Goal: Navigation & Orientation: Find specific page/section

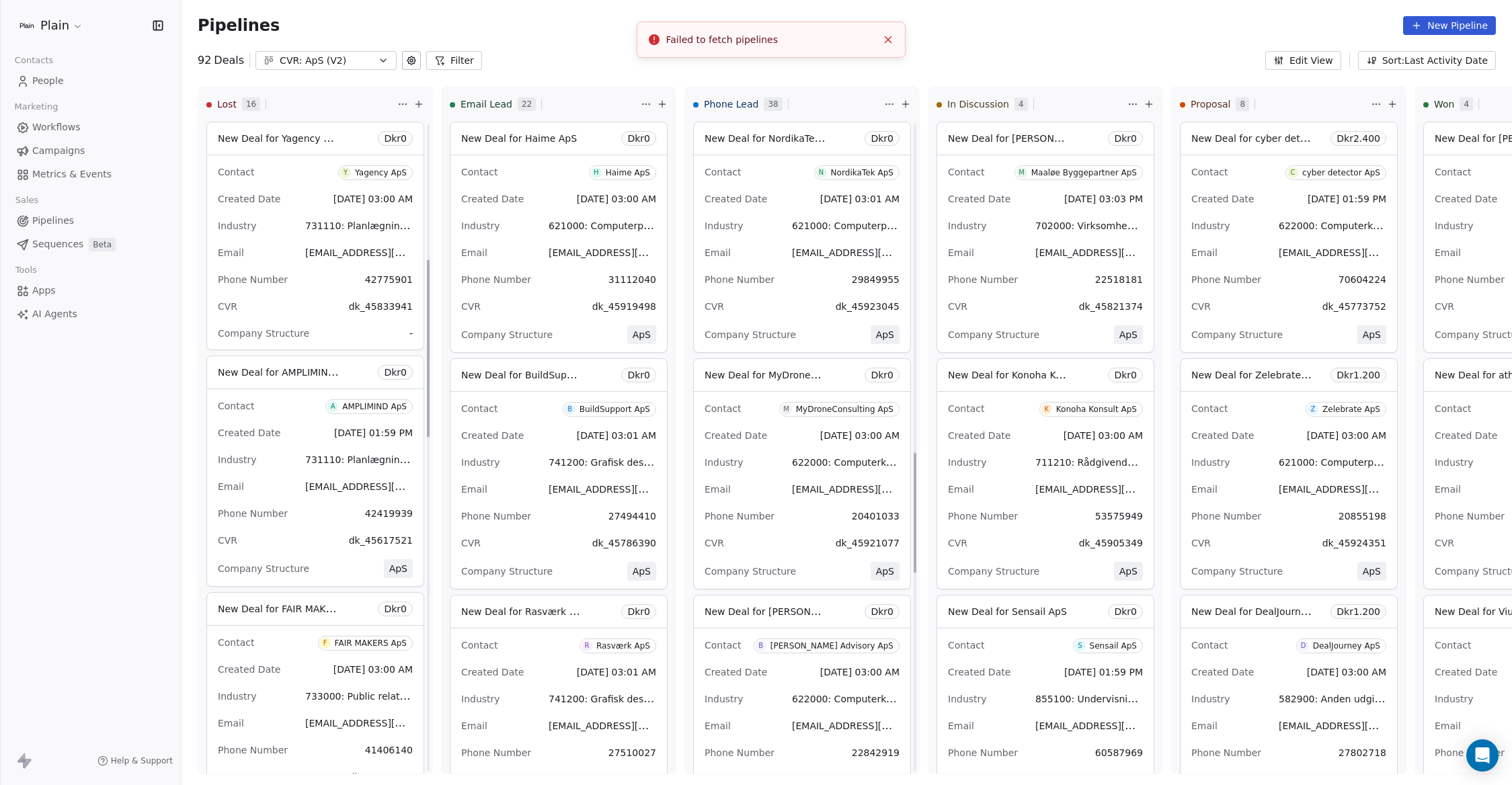
scroll to position [1776, 0]
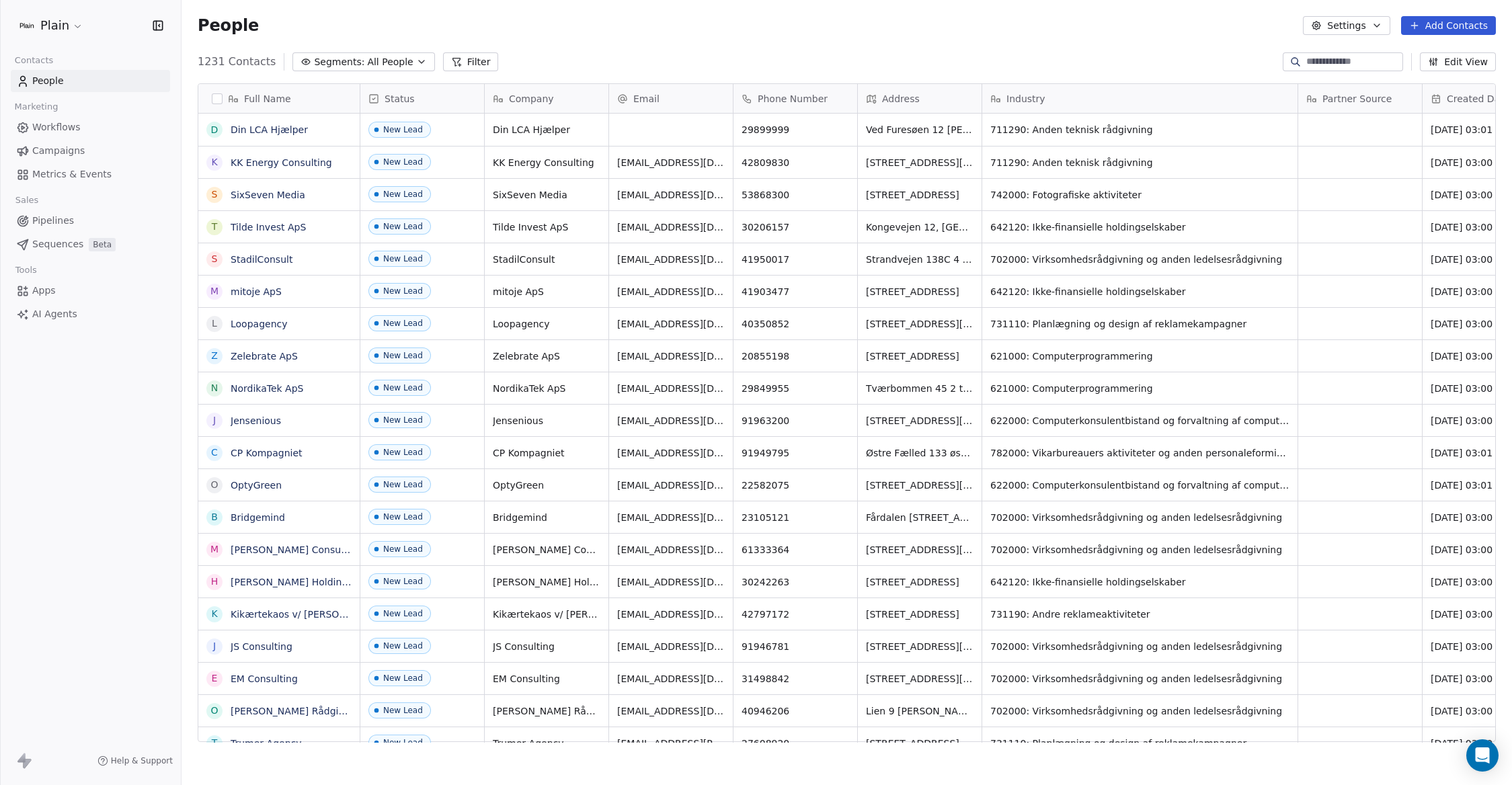
scroll to position [11, 11]
click at [13, 18] on div "Plain" at bounding box center [90, 26] width 181 height 51
click at [46, 96] on span "Marketing" at bounding box center [37, 106] width 55 height 20
click at [46, 83] on span "People" at bounding box center [48, 81] width 32 height 14
click at [46, 291] on span "Apps" at bounding box center [44, 291] width 23 height 14
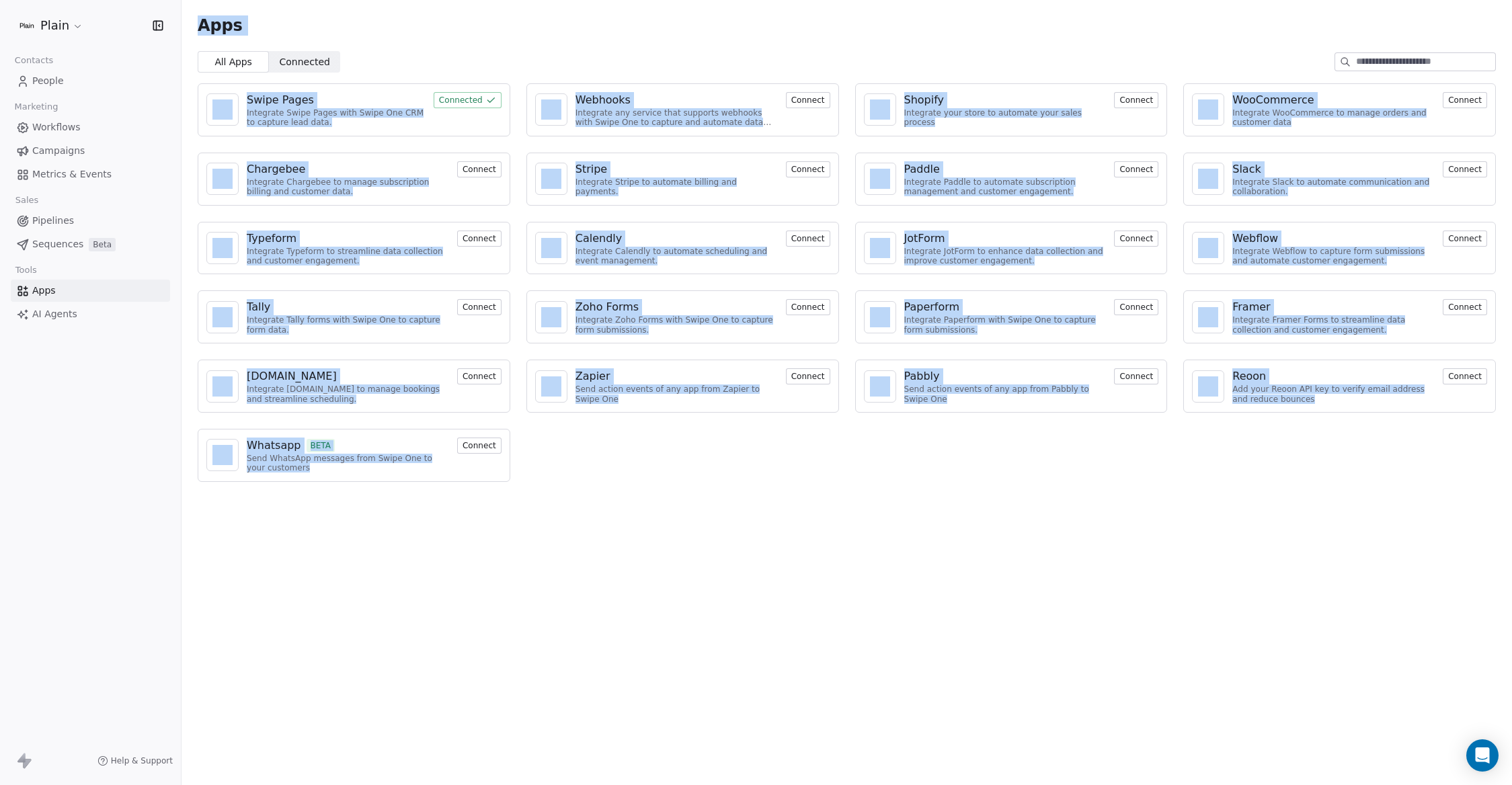
drag, startPoint x: 192, startPoint y: 22, endPoint x: 312, endPoint y: 475, distance: 468.6
click at [312, 475] on section "Apps All Apps All Apps Connected Connected Swipe Pages Integrate Swipe Pages wi…" at bounding box center [847, 246] width 1331 height 493
click at [323, 482] on div "Swipe Pages Integrate Swipe Pages with Swipe One CRM to capture lead data. Conn…" at bounding box center [847, 282] width 1331 height 420
drag, startPoint x: 335, startPoint y: 492, endPoint x: 198, endPoint y: 30, distance: 481.9
click at [198, 30] on div "Apps All Apps All Apps Connected Connected Swipe Pages Integrate Swipe Pages wi…" at bounding box center [847, 392] width 1331 height 785
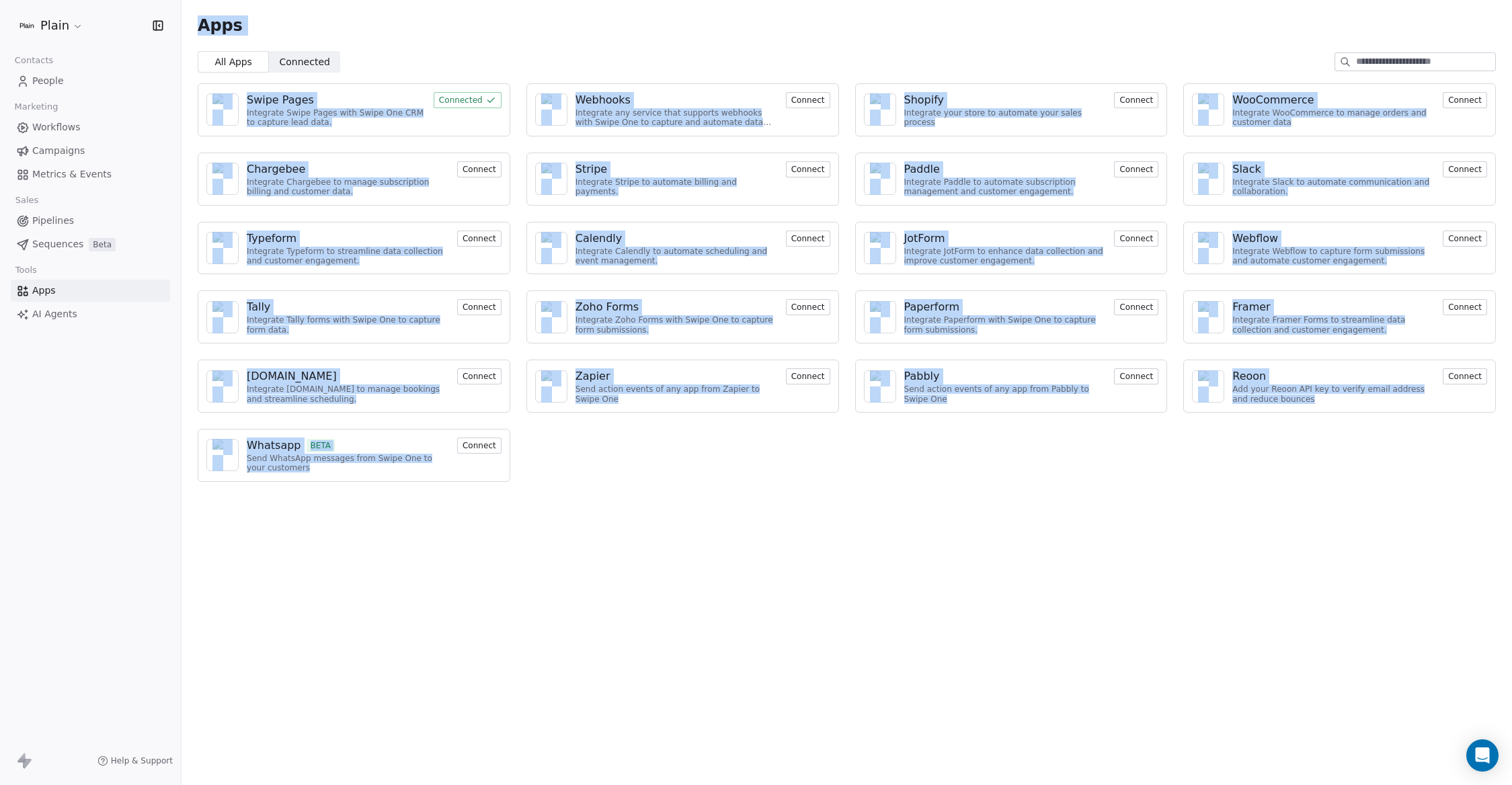
click at [44, 130] on span "Workflows" at bounding box center [57, 128] width 48 height 14
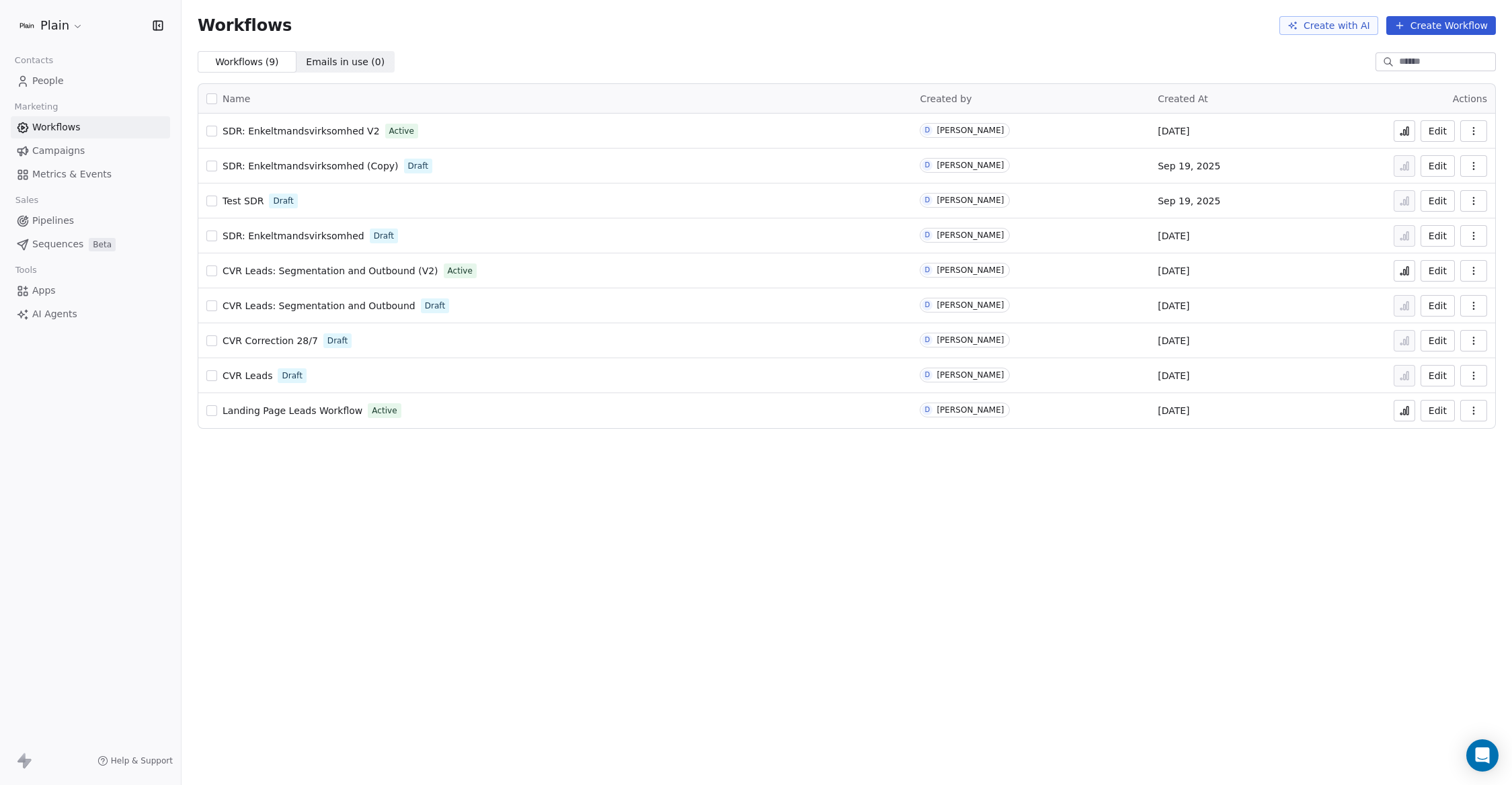
click at [52, 72] on link "People" at bounding box center [90, 81] width 159 height 22
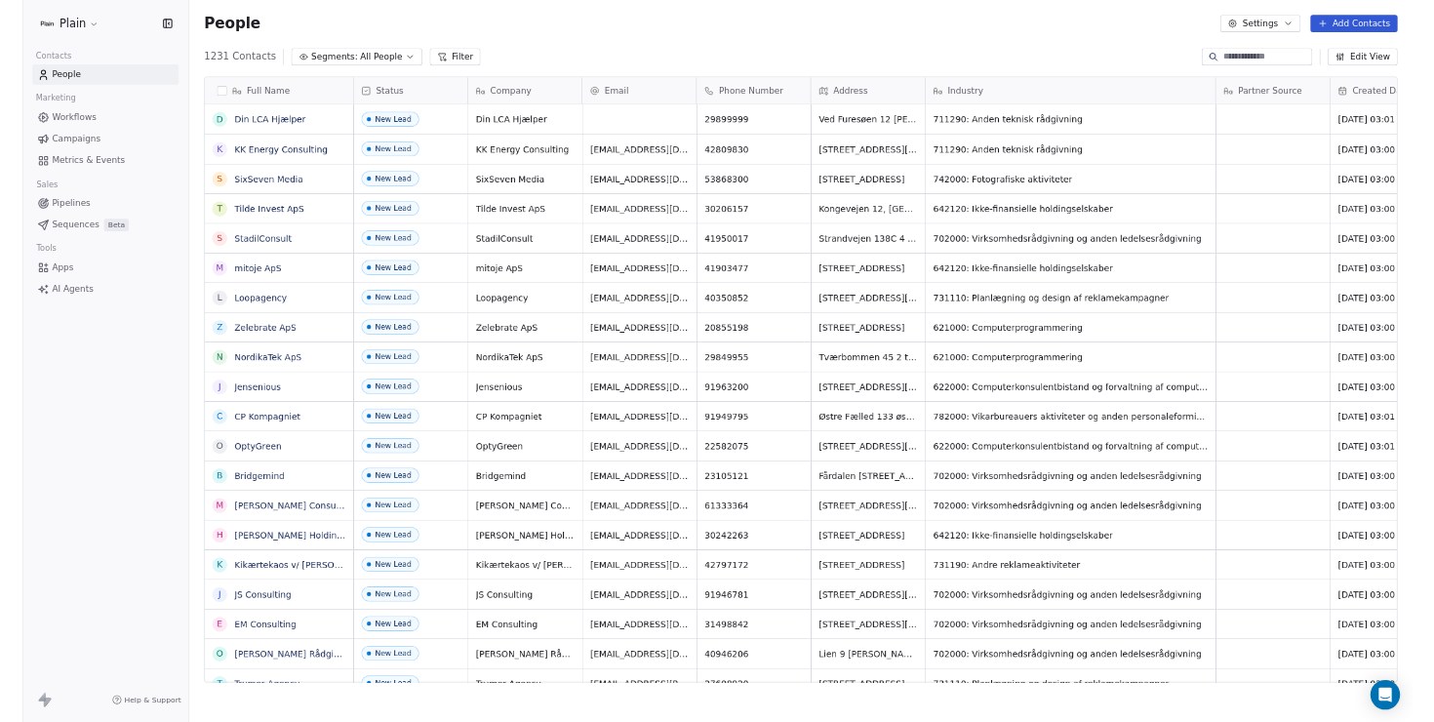
scroll to position [988, 1915]
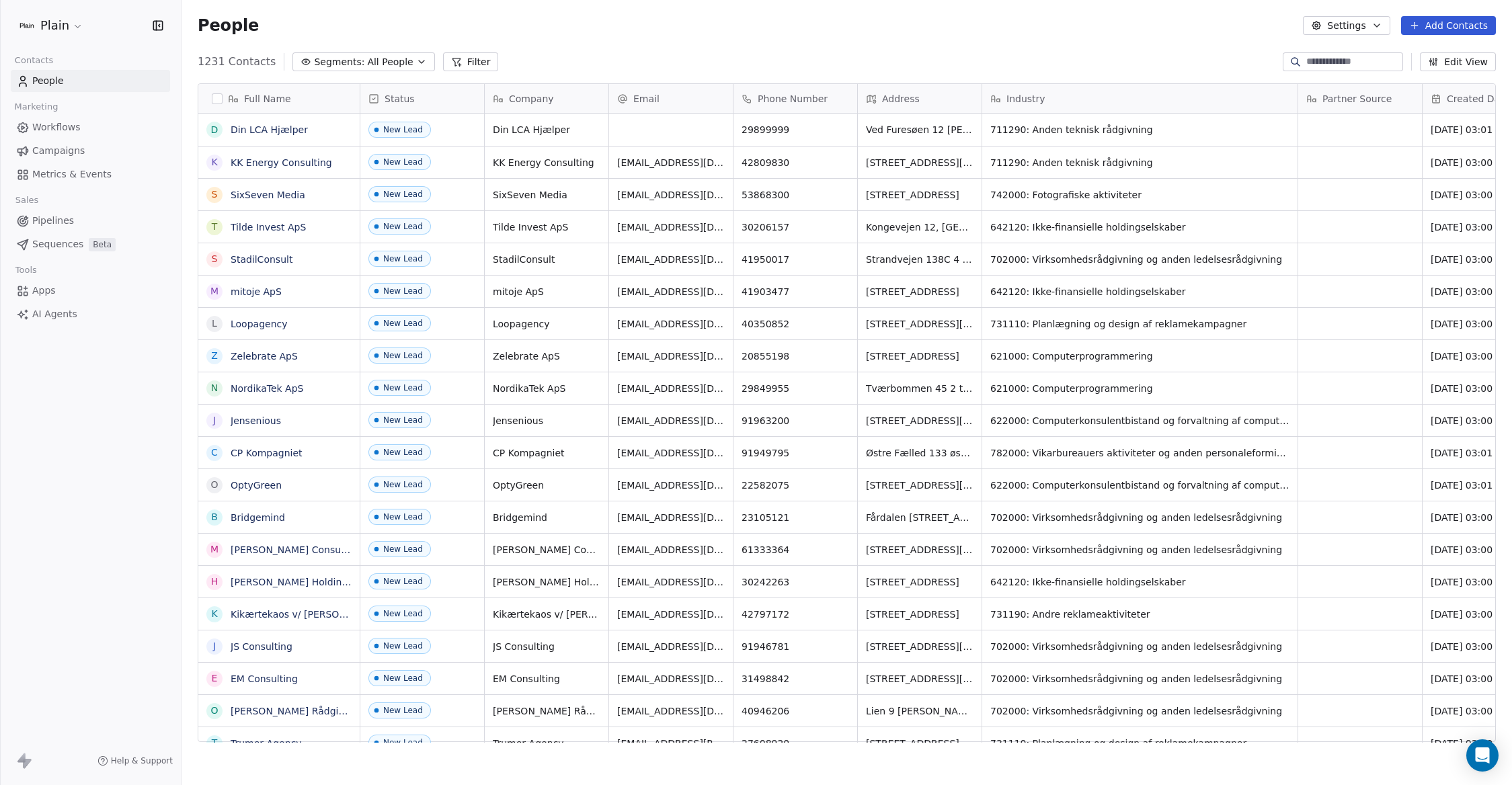
click at [64, 125] on span "Workflows" at bounding box center [57, 128] width 48 height 14
